Goal: Task Accomplishment & Management: Manage account settings

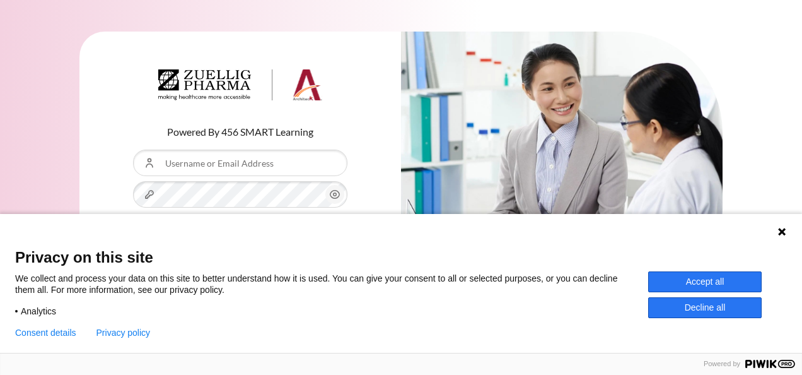
click at [706, 281] on button "Accept all" at bounding box center [705, 281] width 114 height 21
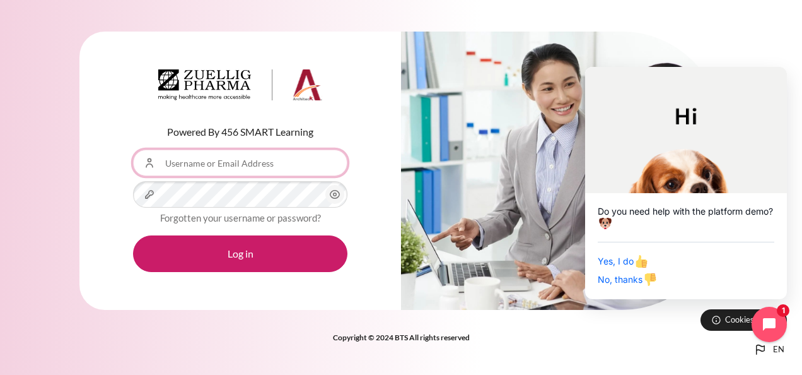
click at [217, 161] on input "Username or Email Address" at bounding box center [240, 163] width 214 height 26
type input "[EMAIL_ADDRESS][DOMAIN_NAME]"
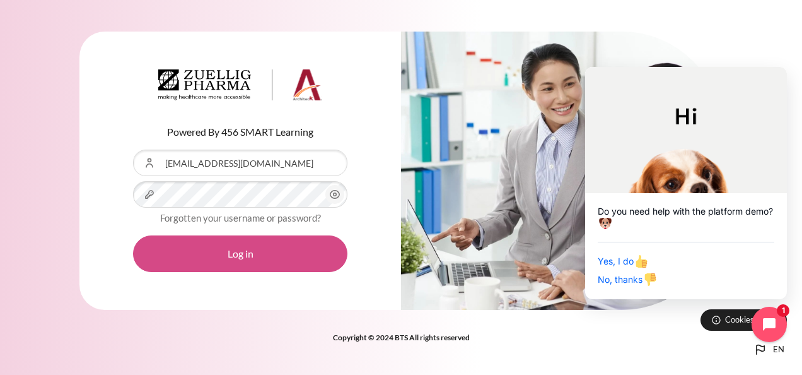
click at [255, 252] on button "Log in" at bounding box center [240, 253] width 214 height 37
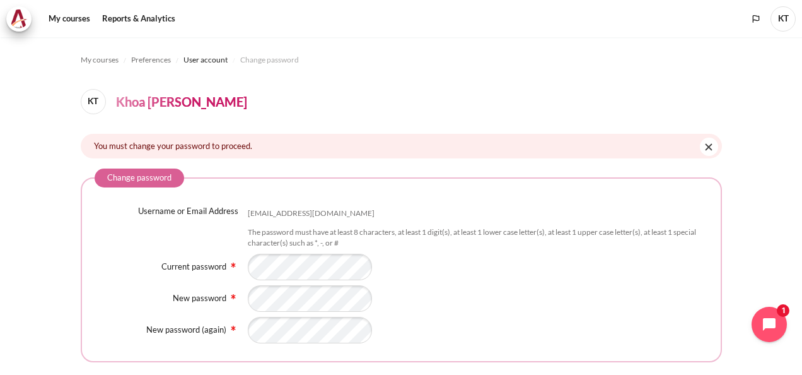
click at [445, 305] on div "Content" at bounding box center [478, 298] width 461 height 26
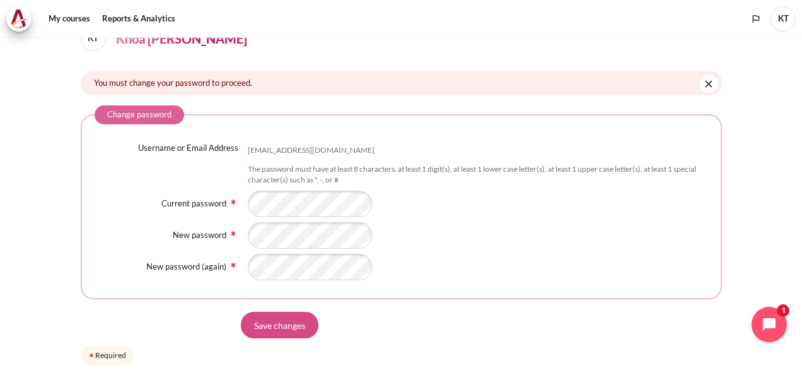
click at [295, 329] on input "Save changes" at bounding box center [280, 325] width 78 height 26
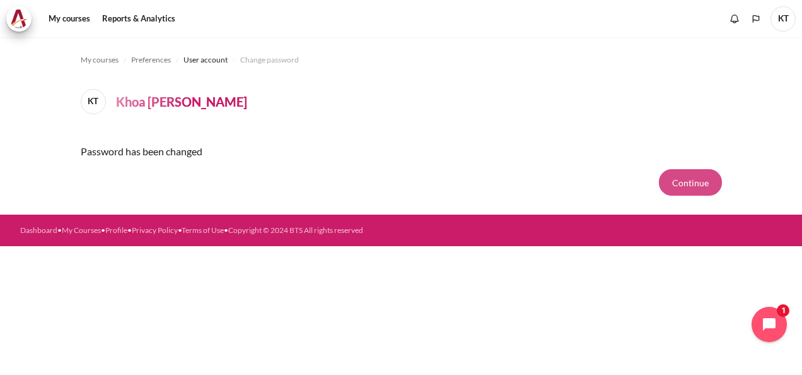
click at [698, 183] on button "Continue" at bounding box center [690, 182] width 63 height 26
